Goal: Transaction & Acquisition: Purchase product/service

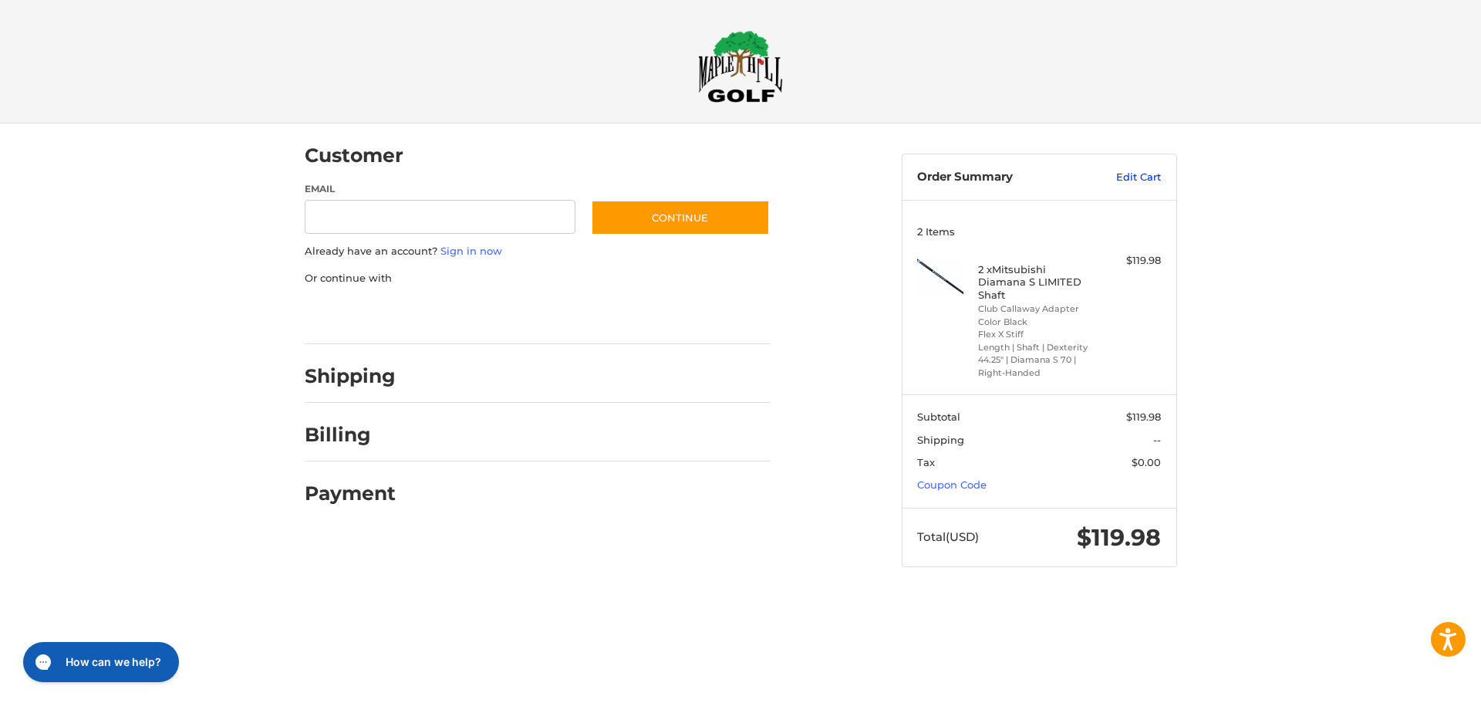
click at [1148, 178] on link "Edit Cart" at bounding box center [1122, 177] width 78 height 15
